Goal: Answer question/provide support

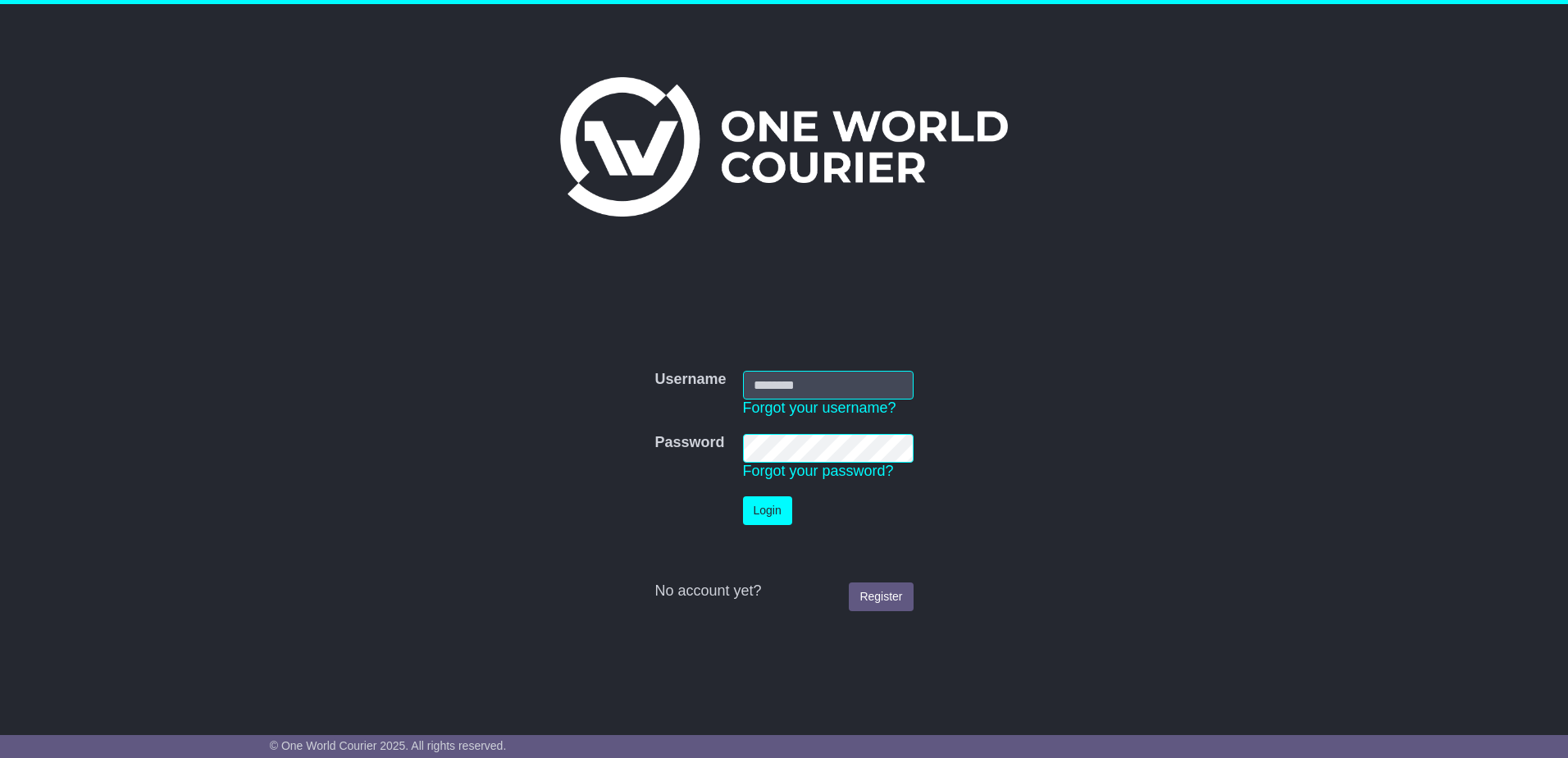
type input "**********"
click at [767, 505] on button "Login" at bounding box center [767, 510] width 50 height 28
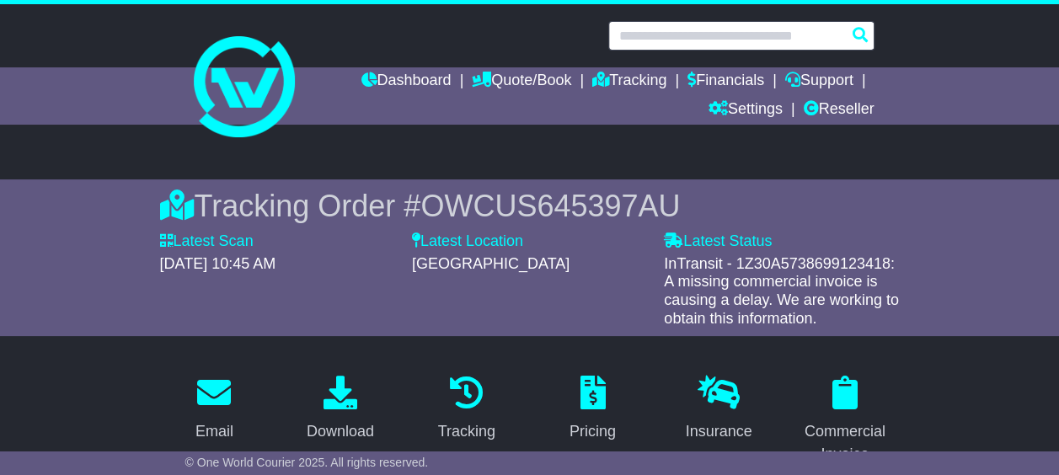
click at [716, 40] on input "text" at bounding box center [741, 35] width 266 height 29
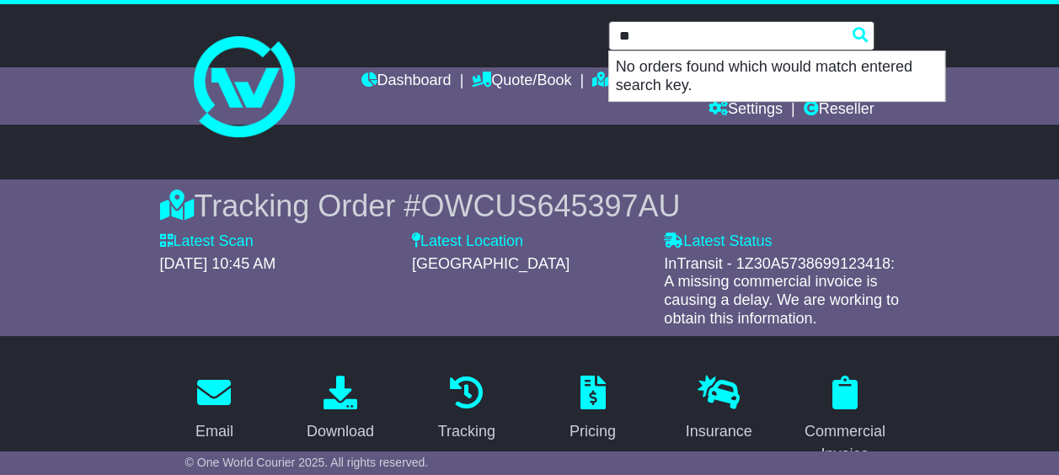
type input "*"
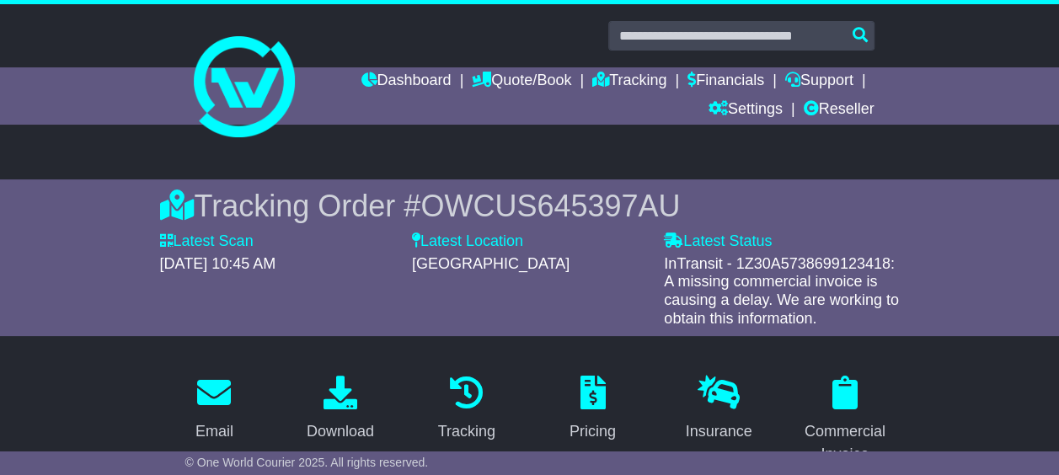
click at [664, 203] on span "OWCUS645397AU" at bounding box center [549, 206] width 259 height 35
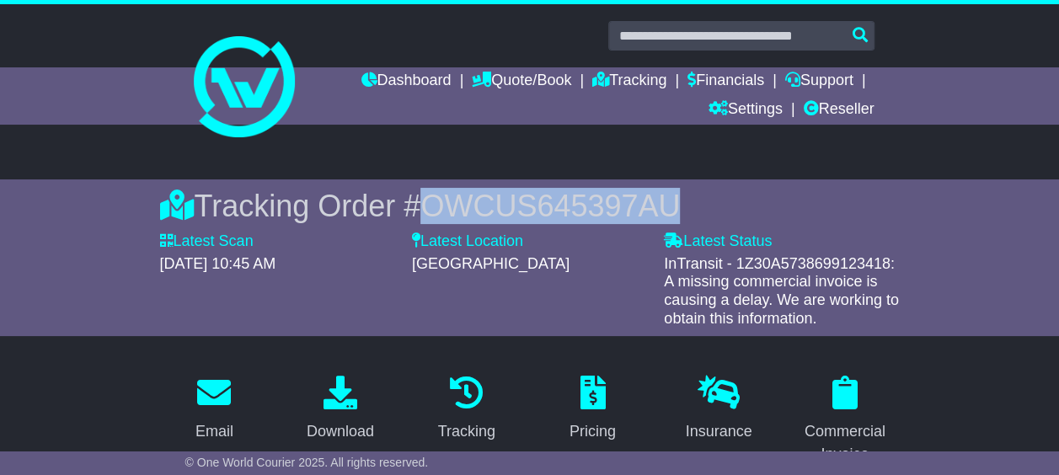
drag, startPoint x: 668, startPoint y: 203, endPoint x: 431, endPoint y: 193, distance: 236.9
click at [431, 193] on span "OWCUS645397AU" at bounding box center [549, 206] width 259 height 35
drag, startPoint x: 431, startPoint y: 193, endPoint x: 441, endPoint y: 196, distance: 10.7
copy span "OWCUS645397AU"
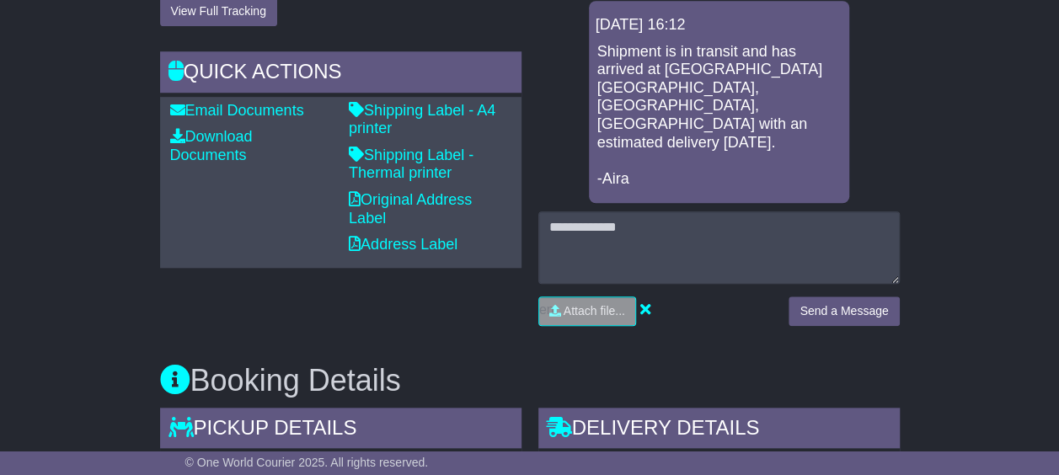
scroll to position [674, 0]
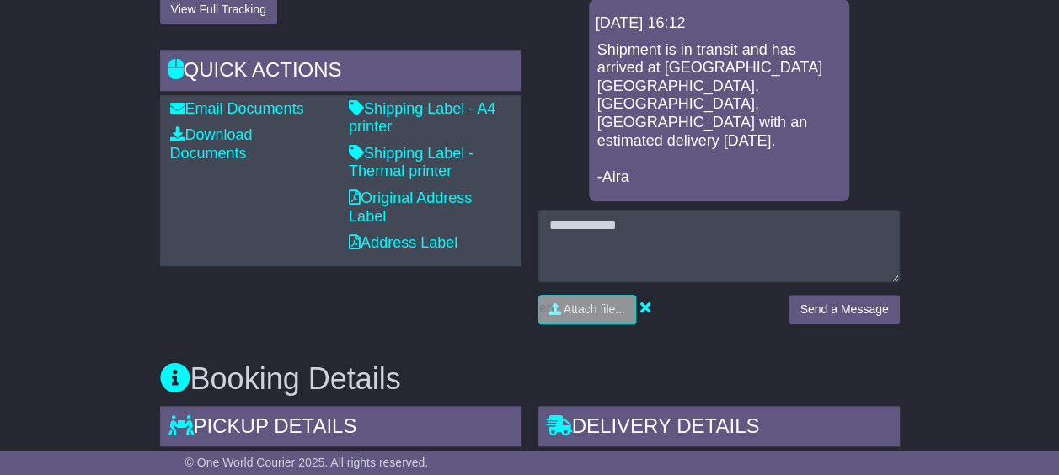
type input "**********"
click at [847, 311] on button "Send a Message" at bounding box center [843, 309] width 110 height 29
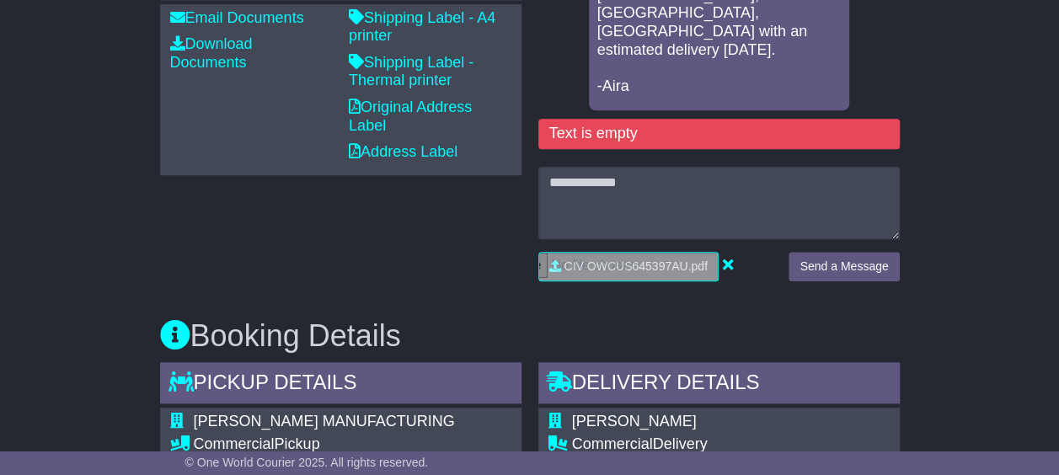
scroll to position [589, 0]
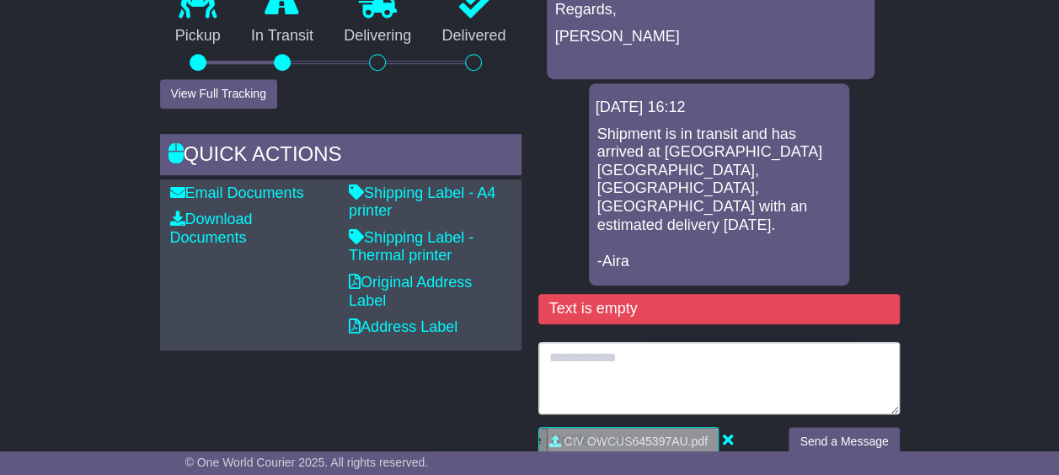
click at [647, 368] on textarea at bounding box center [718, 378] width 361 height 72
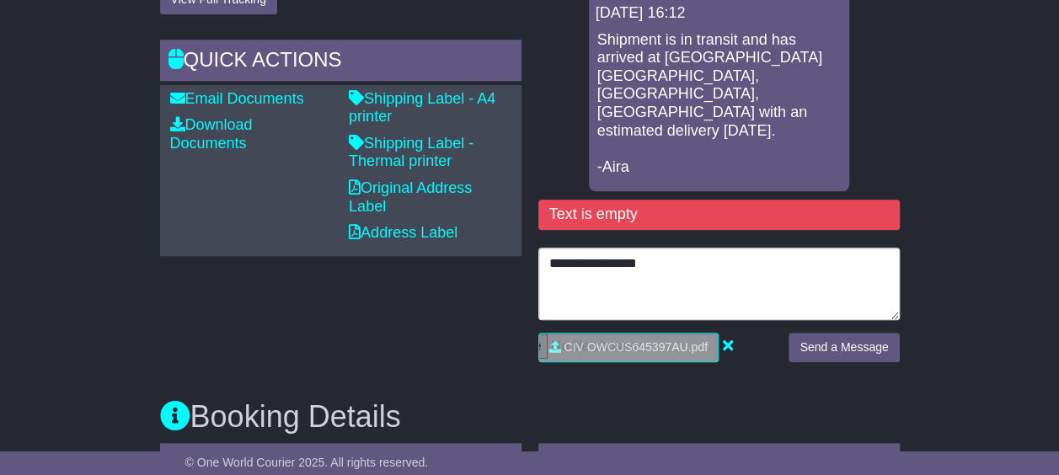
scroll to position [758, 0]
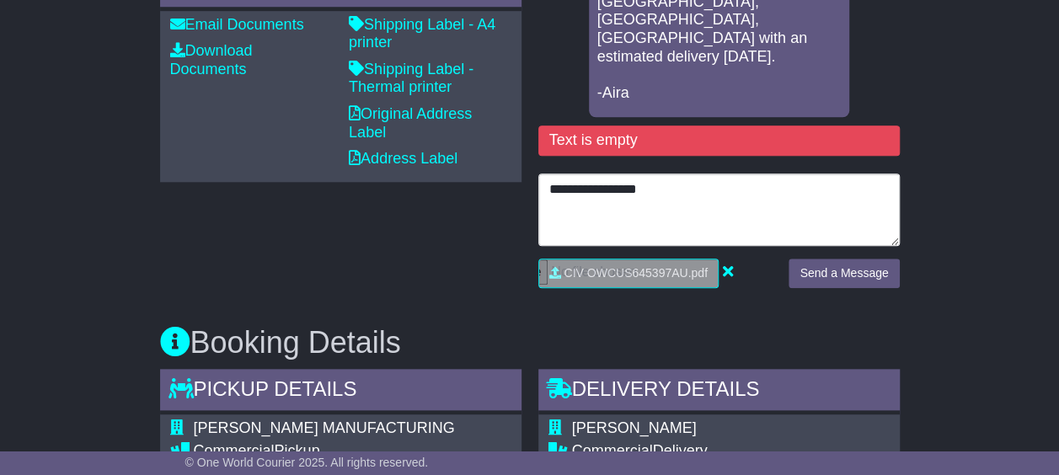
type textarea "**********"
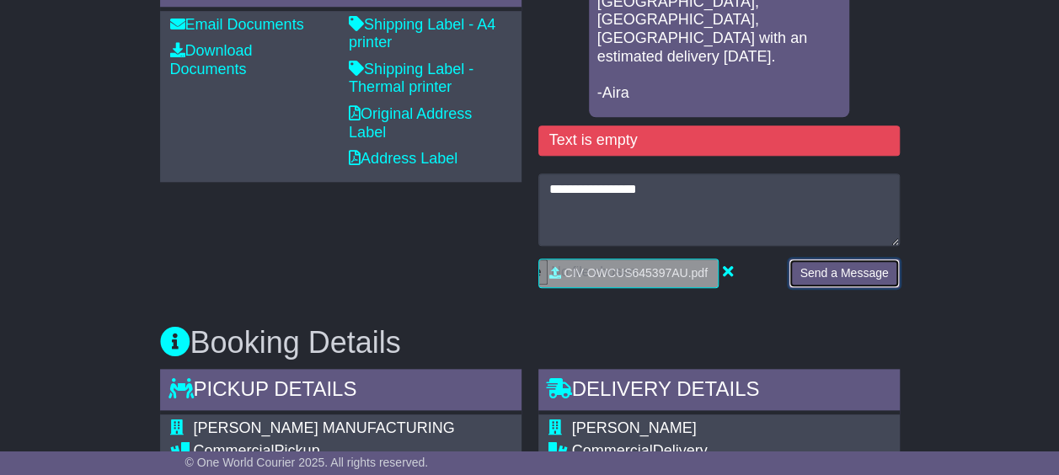
click at [825, 274] on button "Send a Message" at bounding box center [843, 273] width 110 height 29
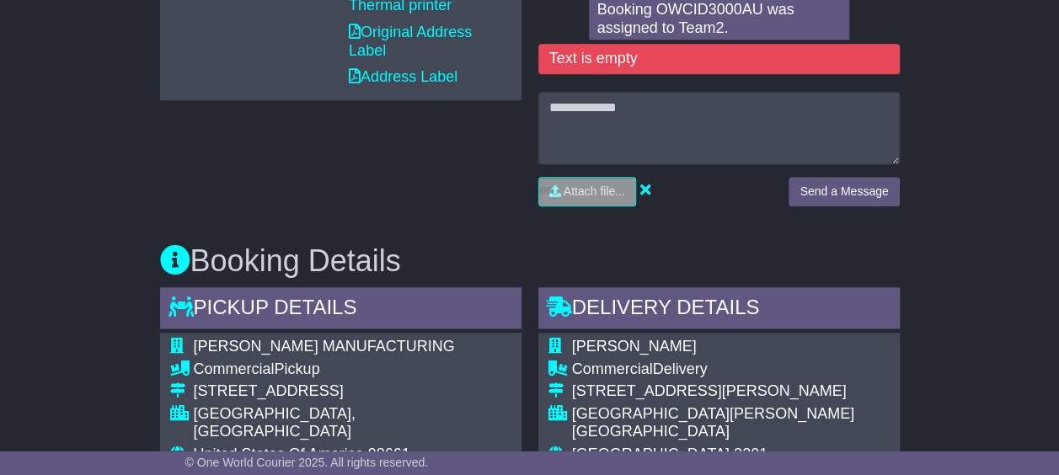
scroll to position [842, 0]
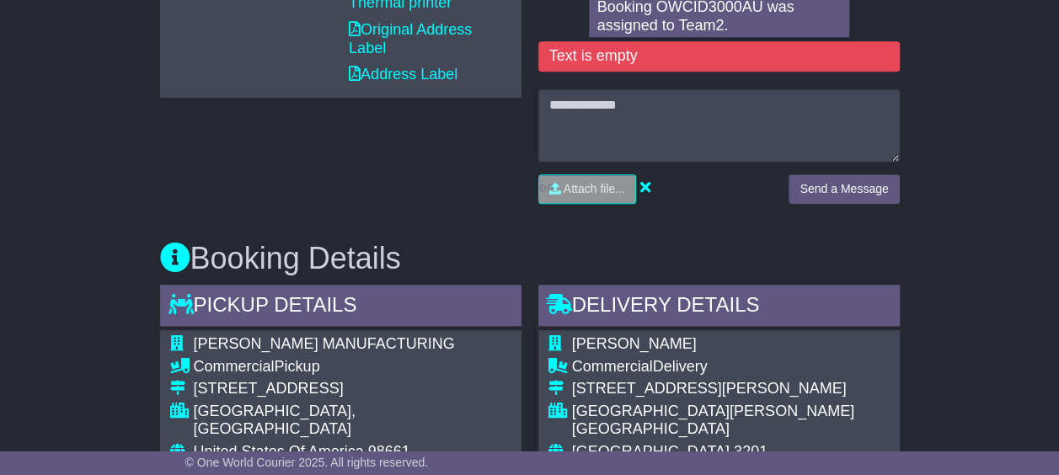
type input "**********"
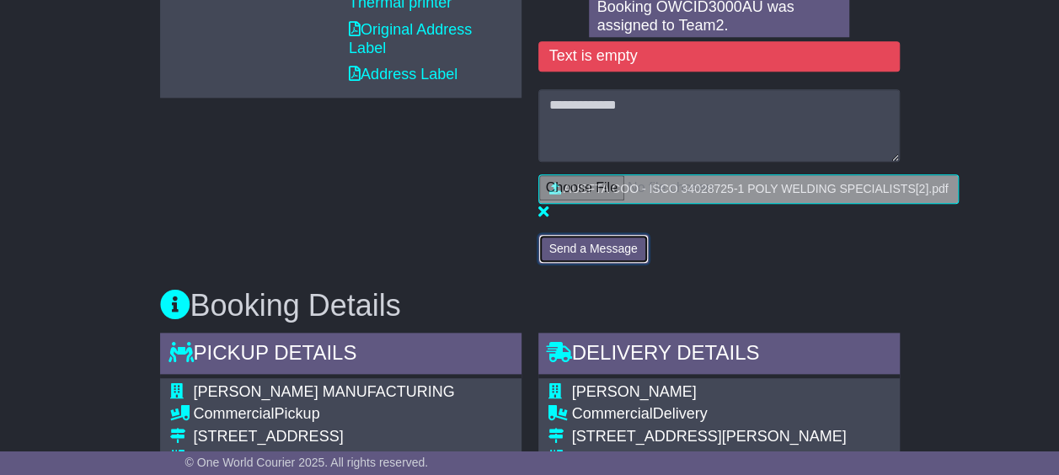
click at [610, 248] on button "Send a Message" at bounding box center [593, 248] width 110 height 29
click at [603, 247] on button "Send a Message" at bounding box center [593, 248] width 110 height 29
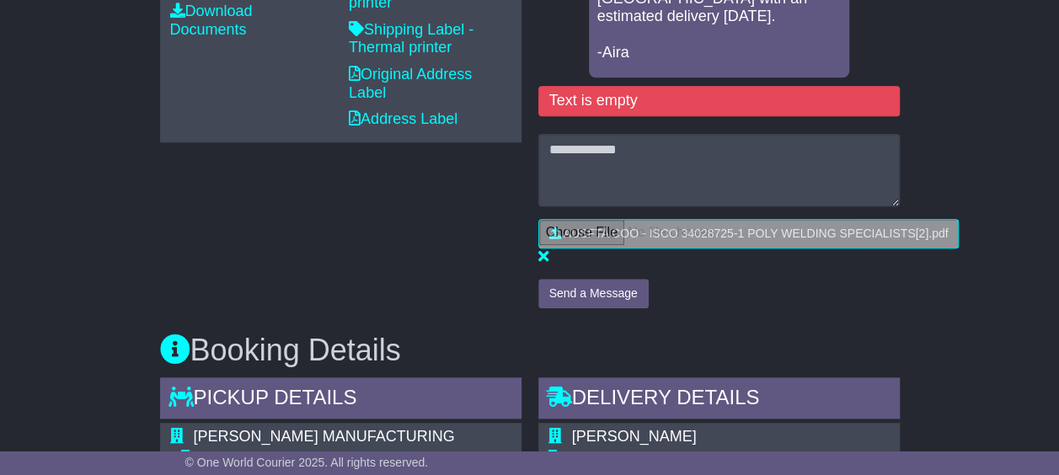
scroll to position [758, 0]
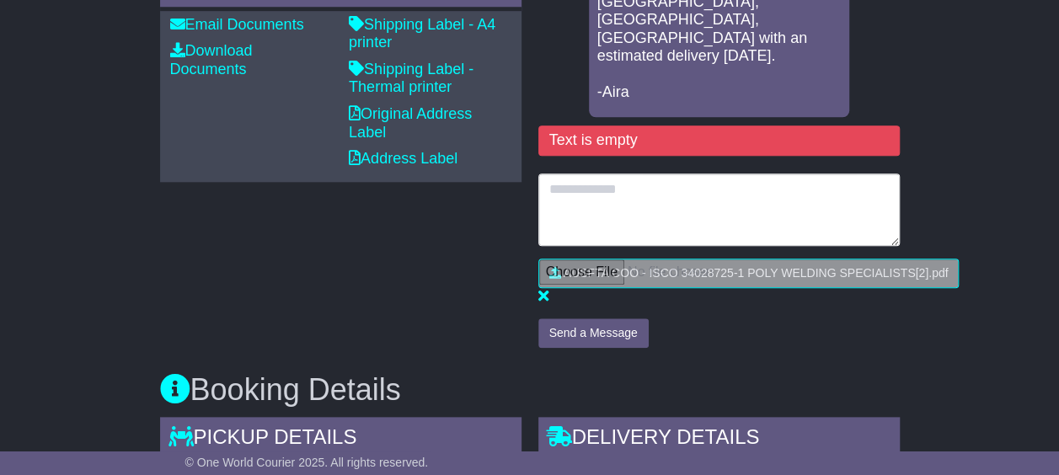
click at [642, 204] on textarea at bounding box center [718, 209] width 361 height 72
type textarea "**********"
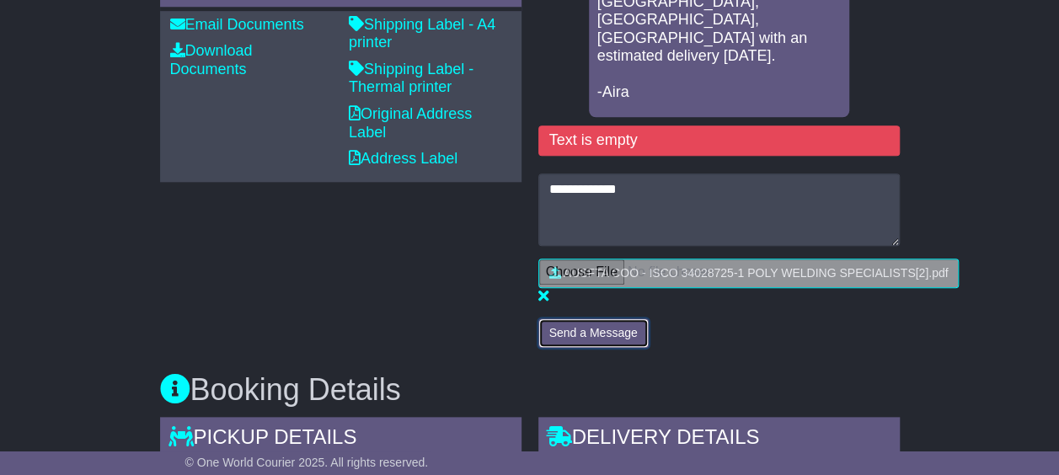
click at [635, 325] on button "Send a Message" at bounding box center [593, 332] width 110 height 29
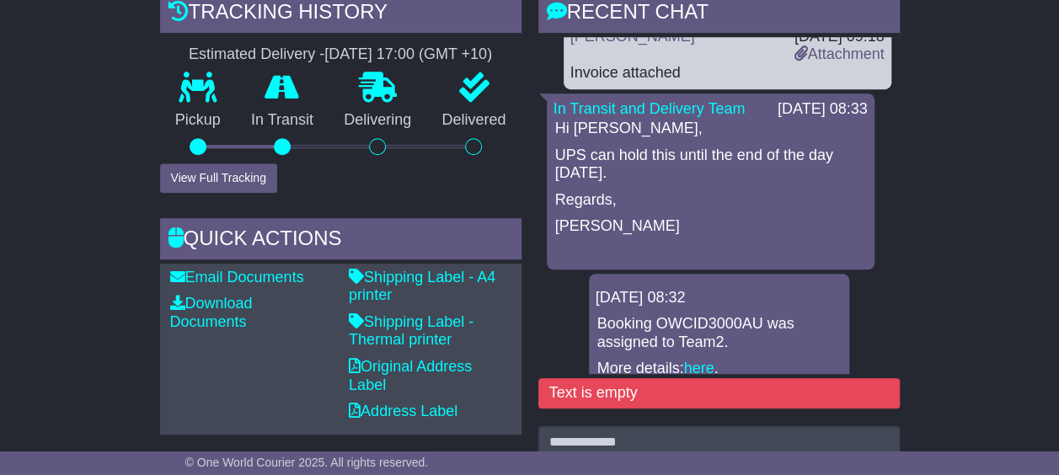
scroll to position [0, 0]
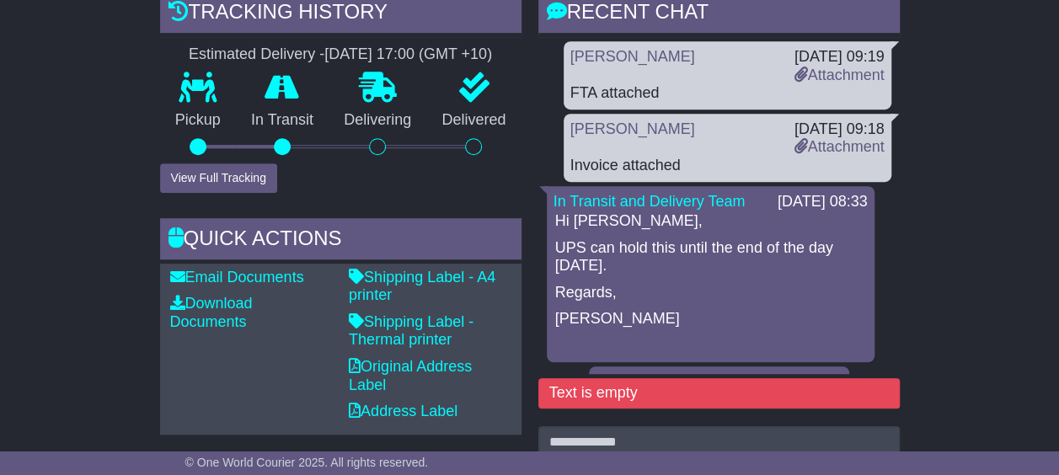
drag, startPoint x: 858, startPoint y: 88, endPoint x: 942, endPoint y: 74, distance: 84.5
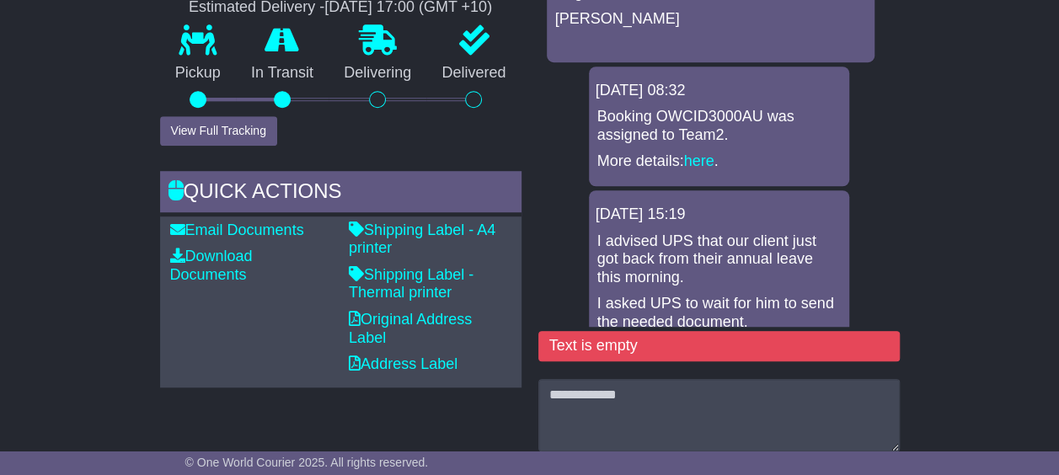
scroll to position [589, 0]
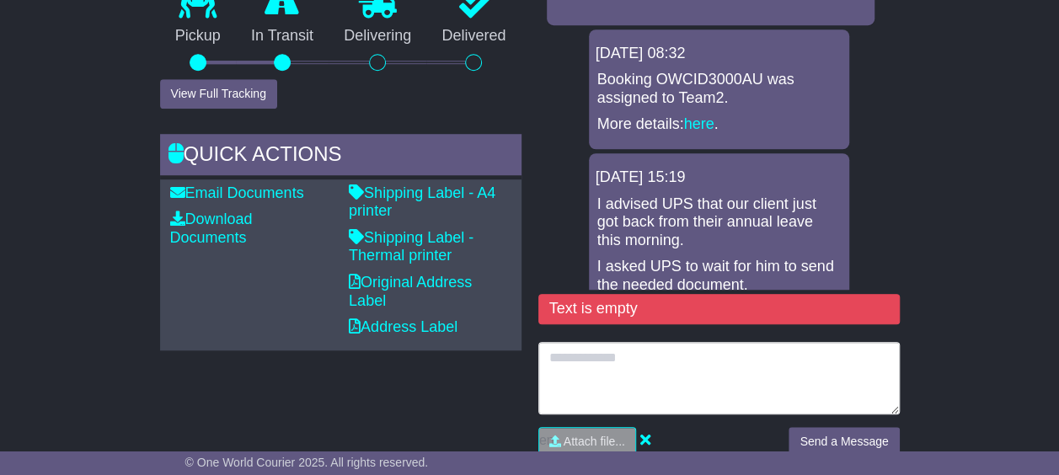
click at [660, 377] on textarea at bounding box center [718, 378] width 361 height 72
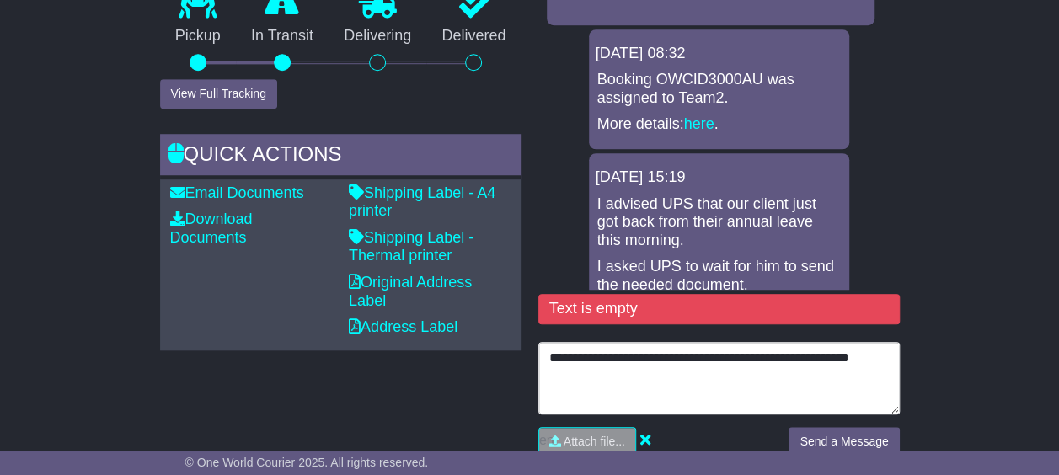
type textarea "**********"
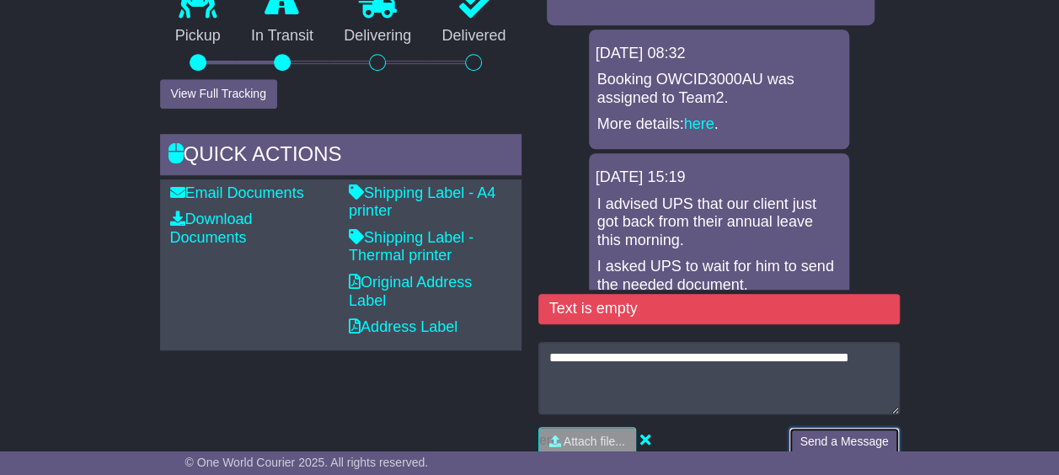
click at [887, 440] on button "Send a Message" at bounding box center [843, 441] width 110 height 29
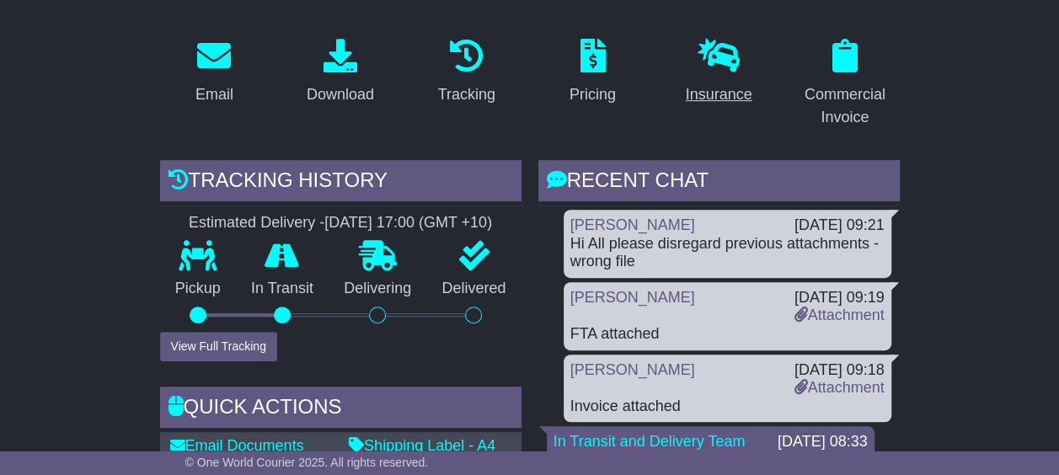
scroll to position [0, 0]
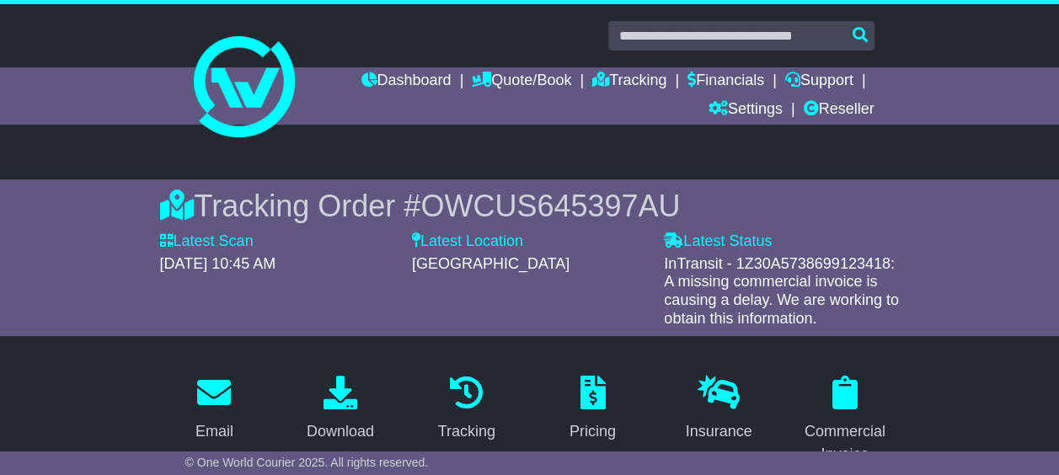
click at [672, 195] on div "Tracking Order # OWCUS645397AU" at bounding box center [529, 206] width 739 height 36
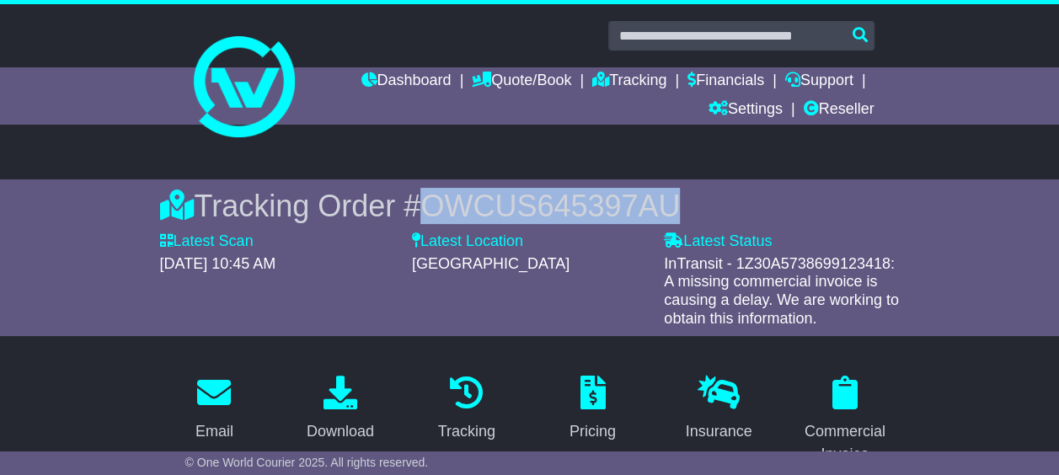
drag, startPoint x: 670, startPoint y: 207, endPoint x: 429, endPoint y: 203, distance: 240.9
click at [429, 203] on span "OWCUS645397AU" at bounding box center [549, 206] width 259 height 35
drag, startPoint x: 429, startPoint y: 203, endPoint x: 450, endPoint y: 200, distance: 20.5
copy span "OWCUS645397AU"
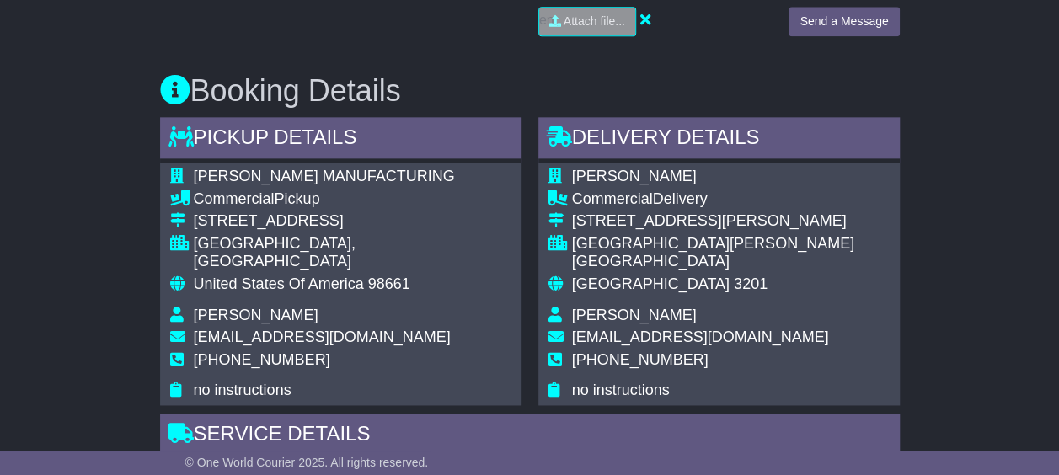
scroll to position [926, 0]
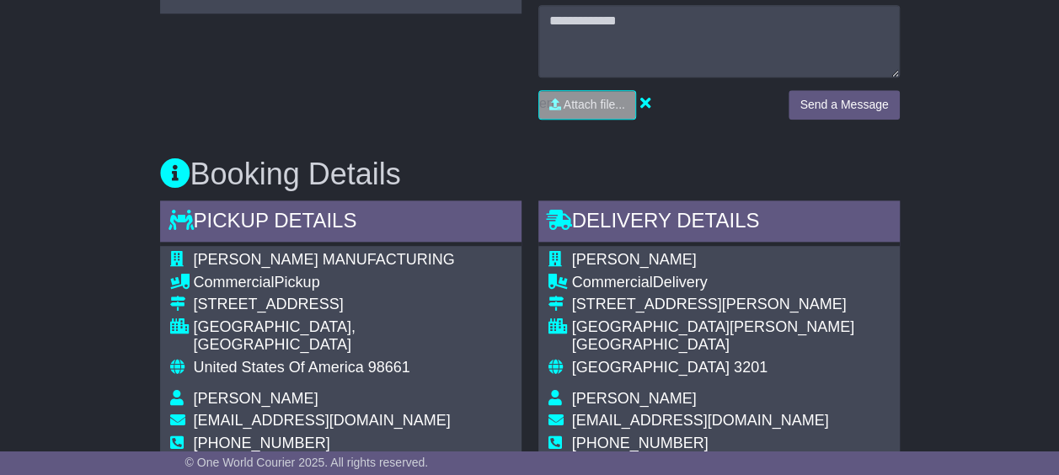
type input "**********"
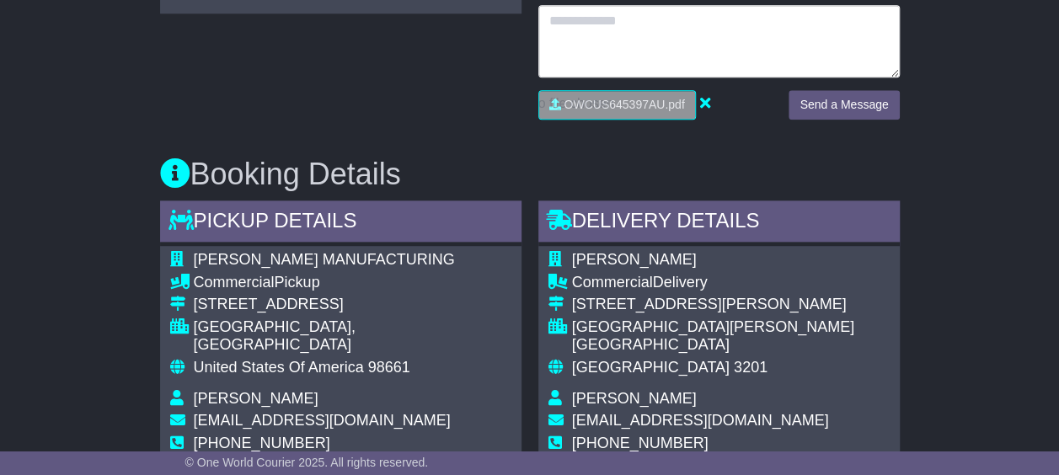
click at [560, 8] on textarea at bounding box center [718, 41] width 361 height 72
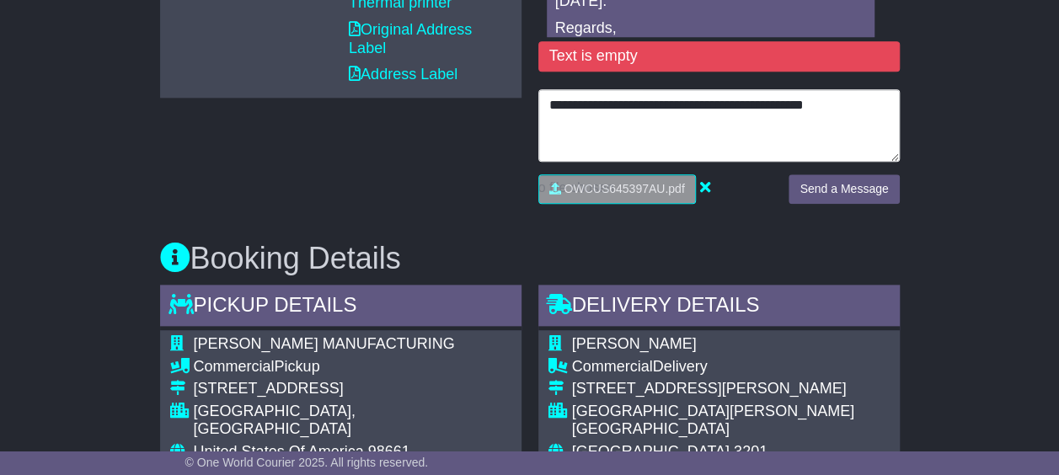
type textarea "**********"
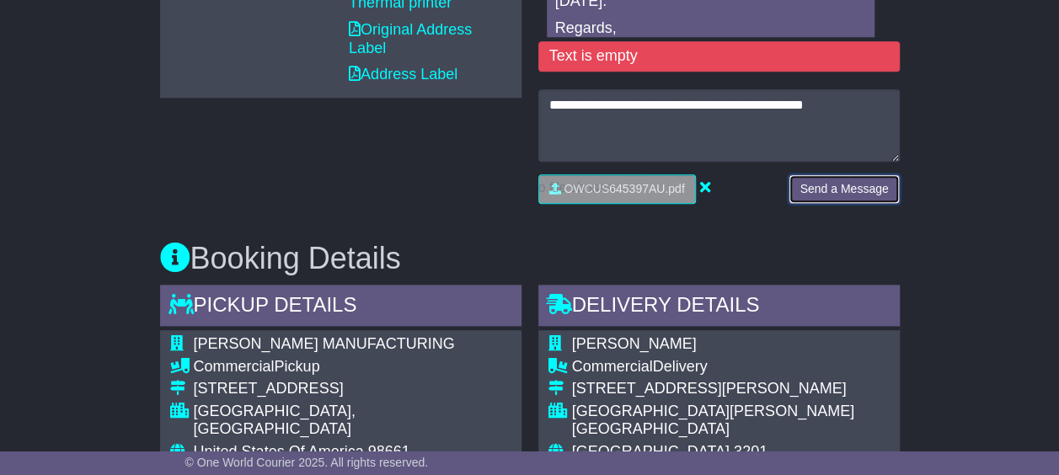
drag, startPoint x: 869, startPoint y: 181, endPoint x: 860, endPoint y: 172, distance: 13.1
click at [869, 184] on button "Send a Message" at bounding box center [843, 188] width 110 height 29
